Goal: Check status

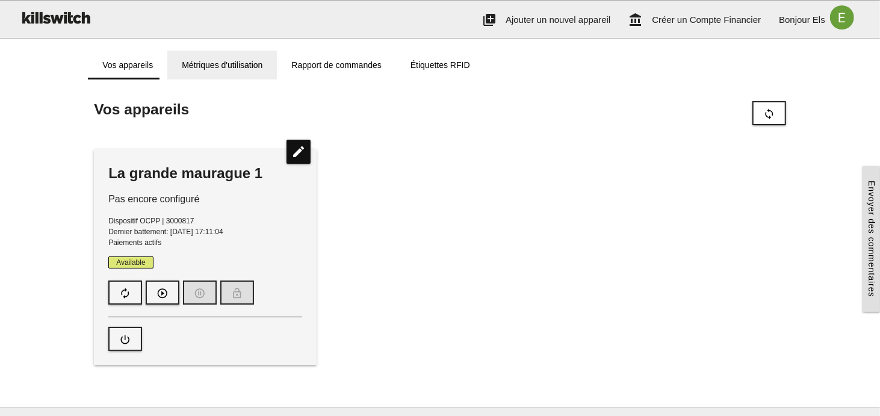
click at [226, 67] on link "Métriques d'utilisation" at bounding box center [222, 65] width 110 height 29
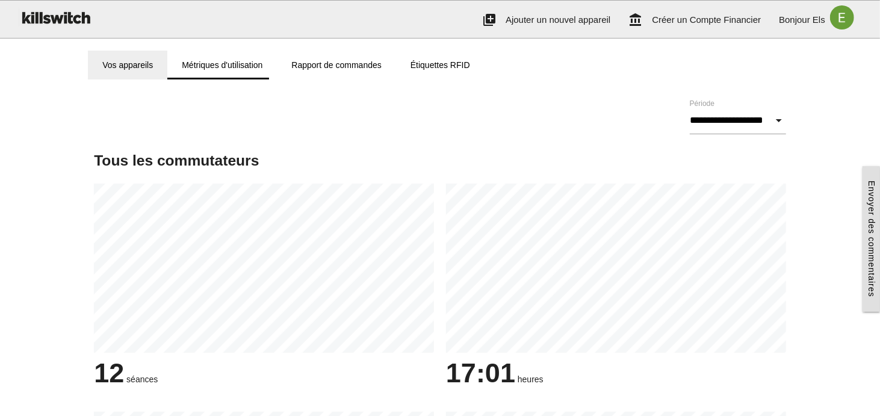
click at [111, 63] on link "Vos appareils" at bounding box center [127, 65] width 79 height 29
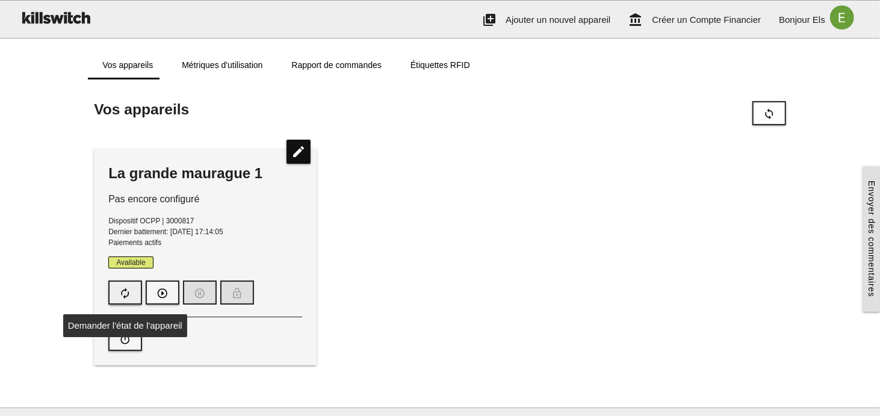
click at [126, 294] on icon "autorenew" at bounding box center [125, 293] width 12 height 23
click at [126, 264] on span "Available" at bounding box center [130, 262] width 45 height 12
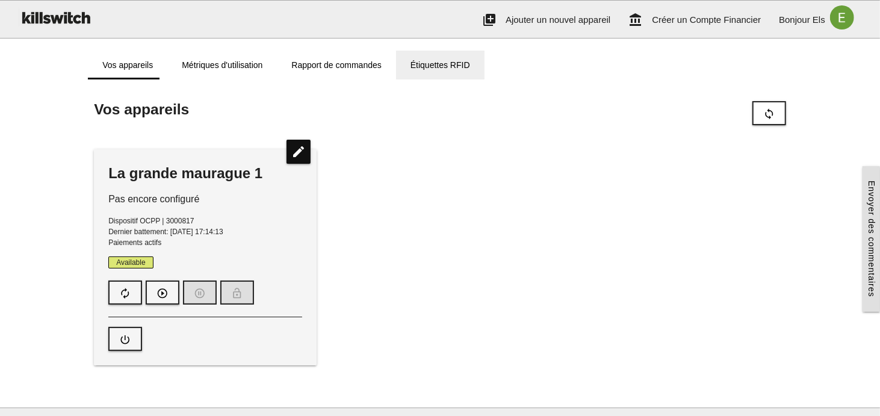
click at [443, 63] on link "Étiquettes RFID" at bounding box center [440, 65] width 88 height 29
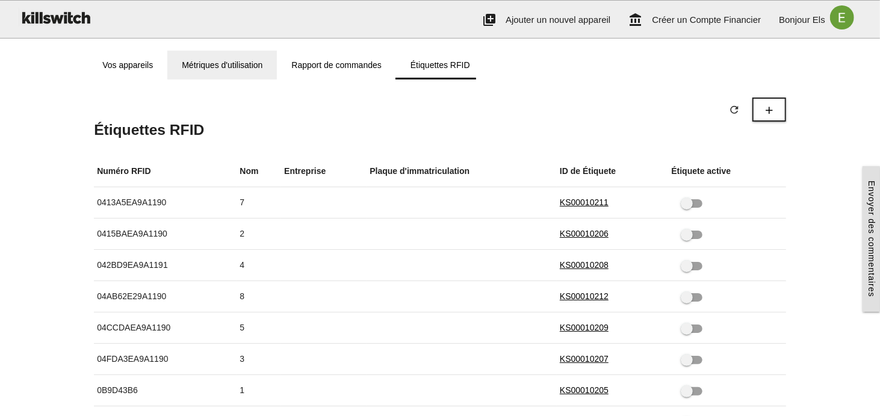
click at [196, 66] on link "Métriques d'utilisation" at bounding box center [222, 65] width 110 height 29
